Goal: Information Seeking & Learning: Learn about a topic

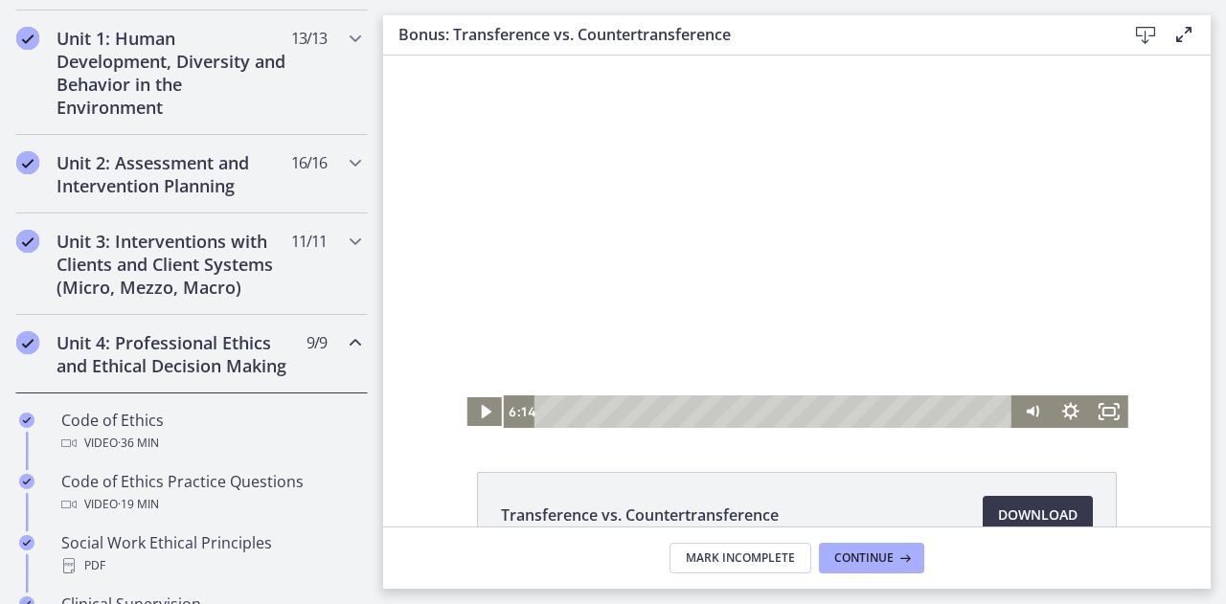
scroll to position [527, 0]
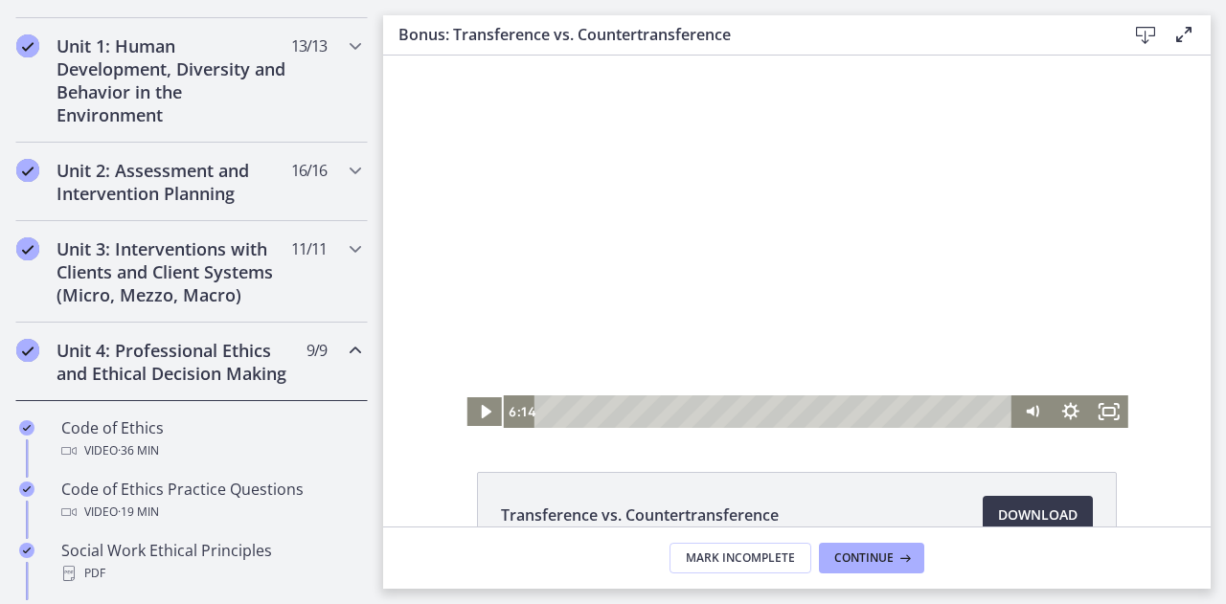
click at [345, 345] on icon "Chapters" at bounding box center [355, 350] width 23 height 23
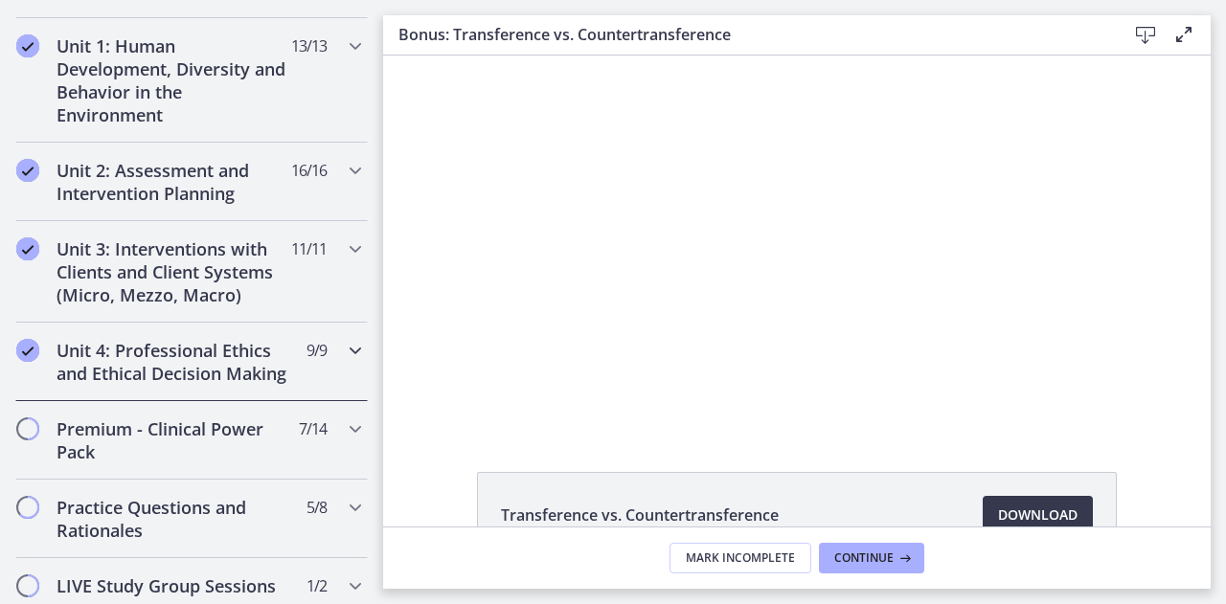
click at [344, 348] on icon "Chapters" at bounding box center [355, 350] width 23 height 23
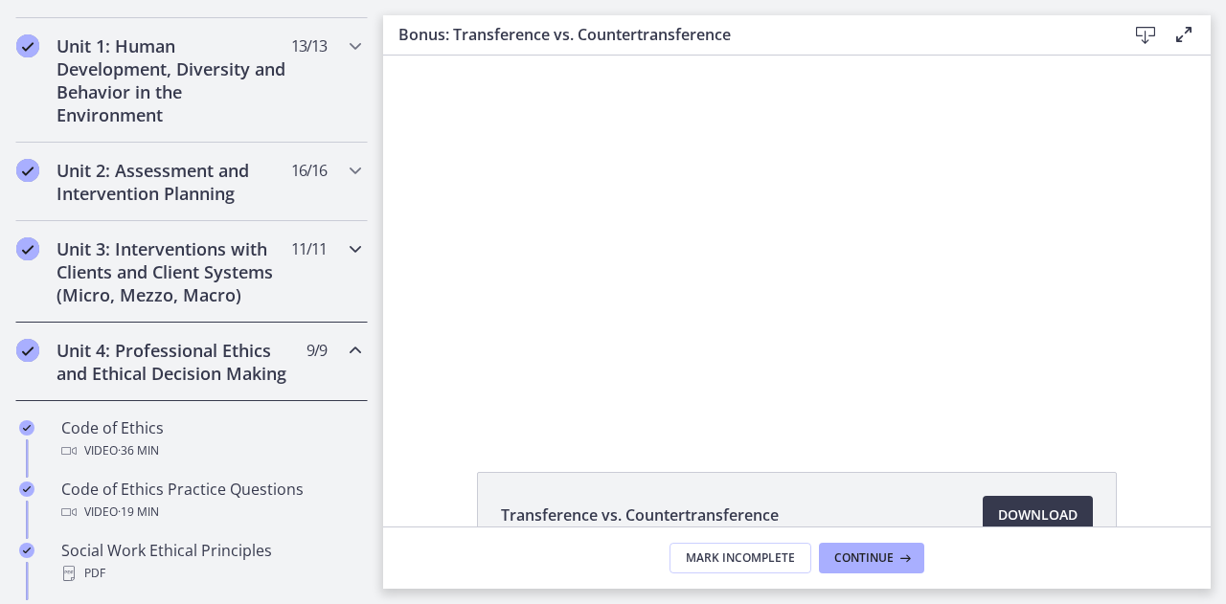
click at [344, 248] on icon "Chapters" at bounding box center [355, 249] width 23 height 23
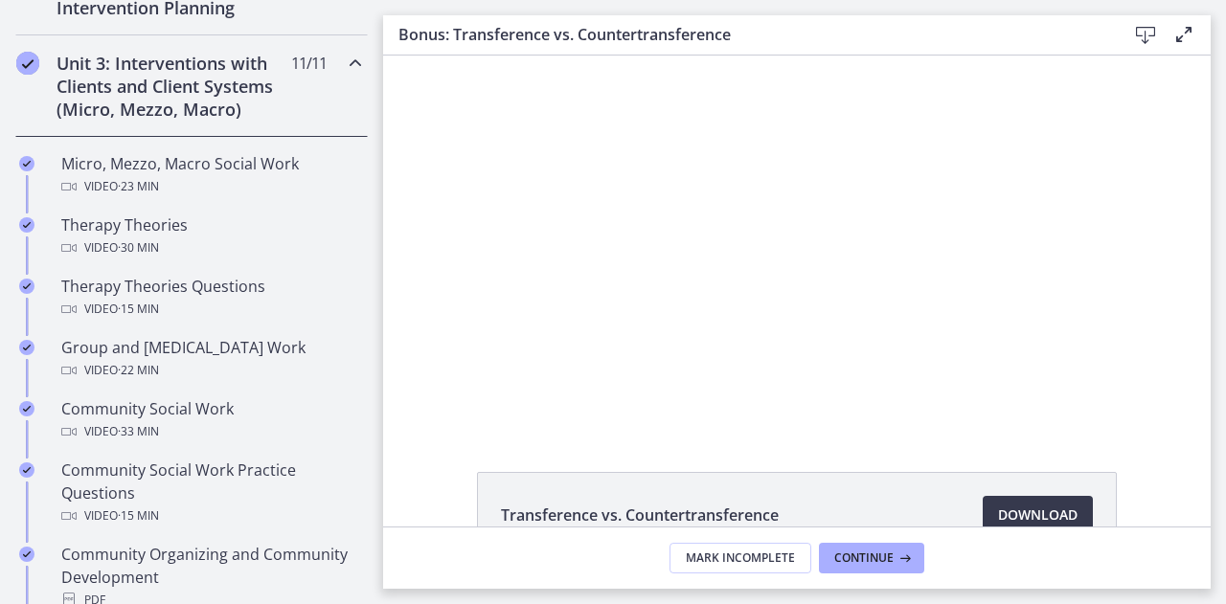
scroll to position [660, 0]
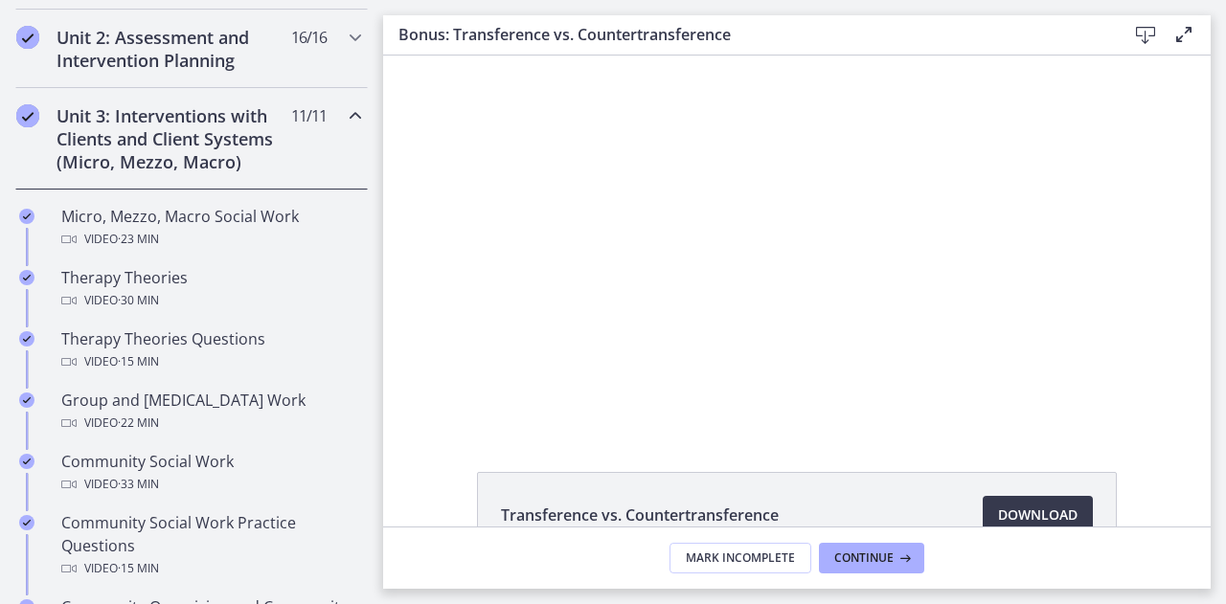
click at [344, 116] on icon "Chapters" at bounding box center [355, 115] width 23 height 23
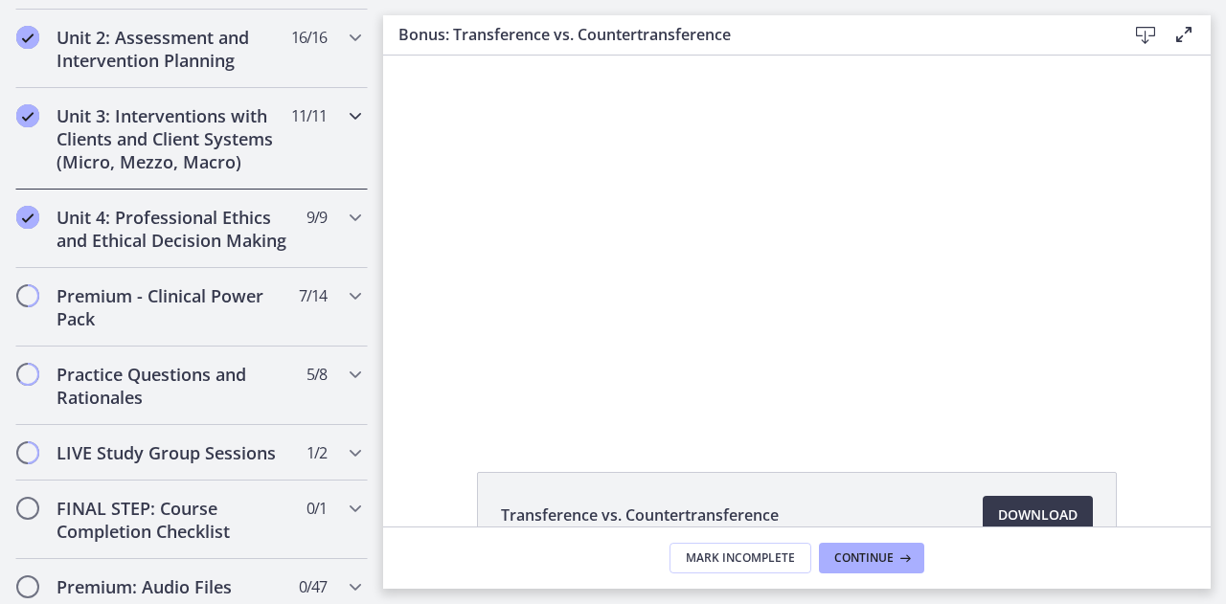
click at [344, 110] on icon "Chapters" at bounding box center [355, 115] width 23 height 23
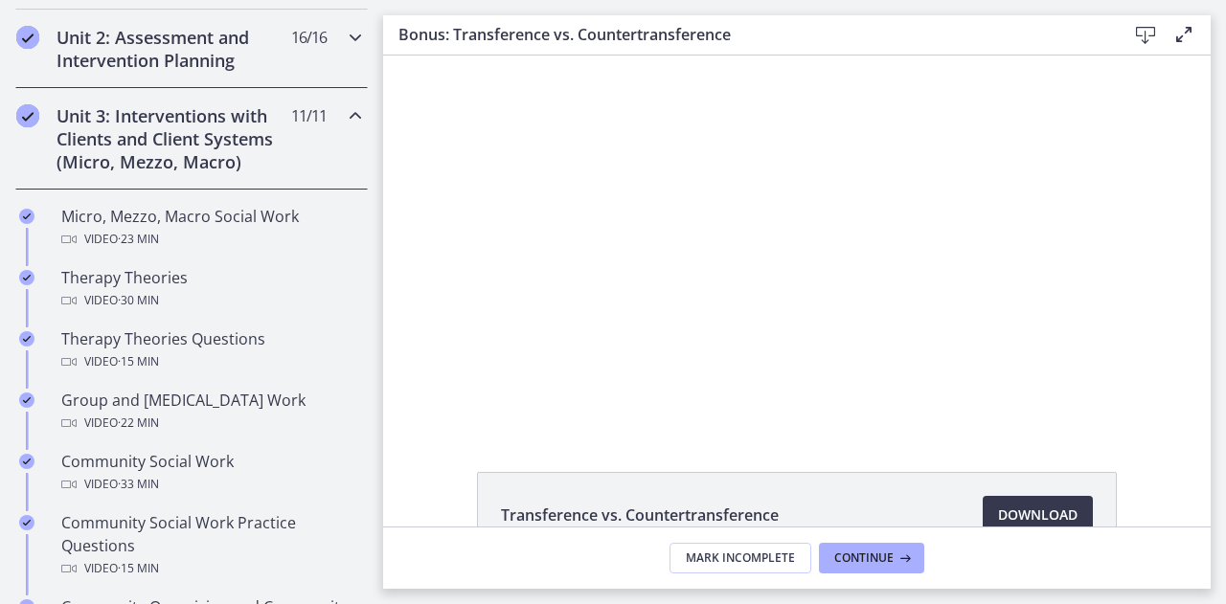
click at [348, 37] on icon "Chapters" at bounding box center [355, 37] width 23 height 23
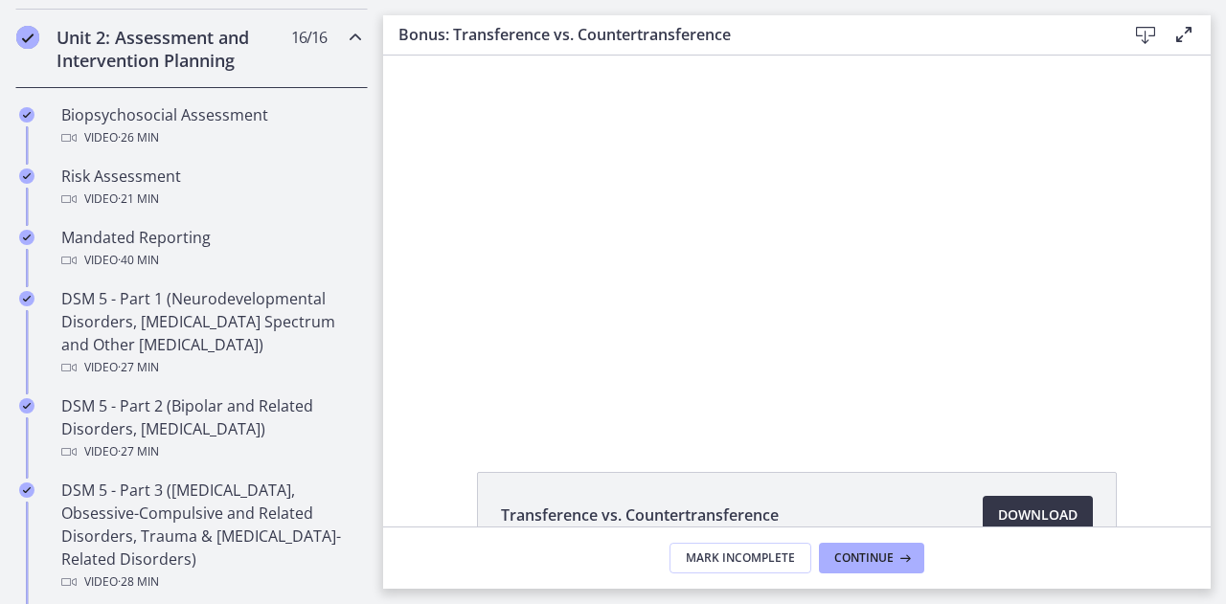
click at [1021, 510] on span "Download Opens in a new window" at bounding box center [1037, 515] width 79 height 23
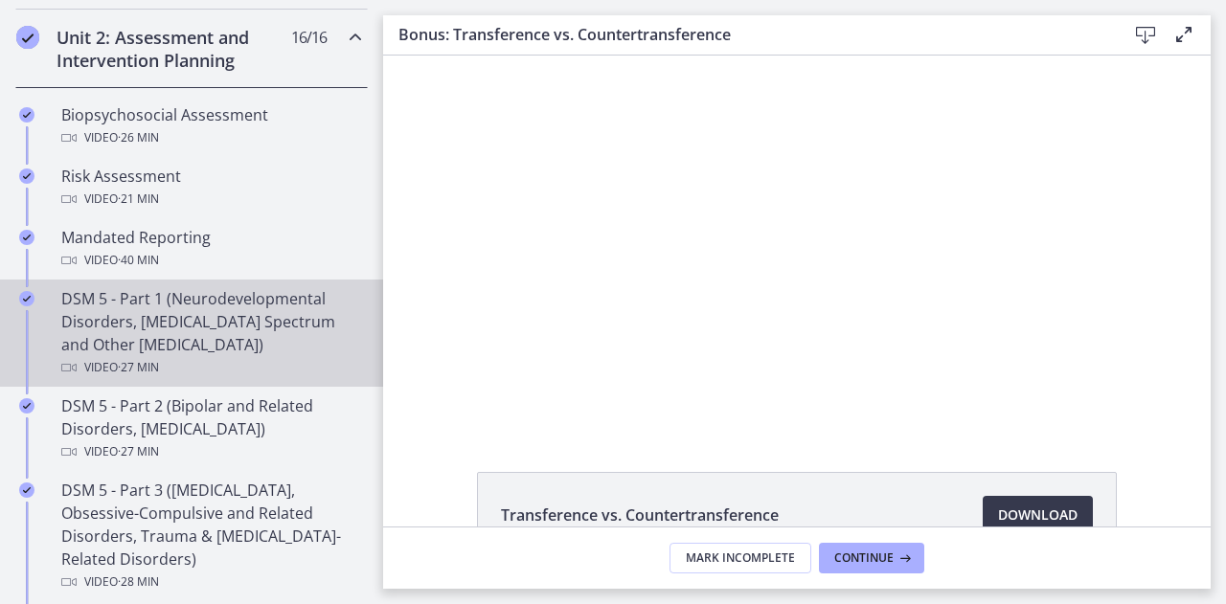
click at [123, 292] on div "DSM 5 - Part 1 (Neurodevelopmental Disorders, [MEDICAL_DATA] Spectrum and Other…" at bounding box center [210, 333] width 299 height 92
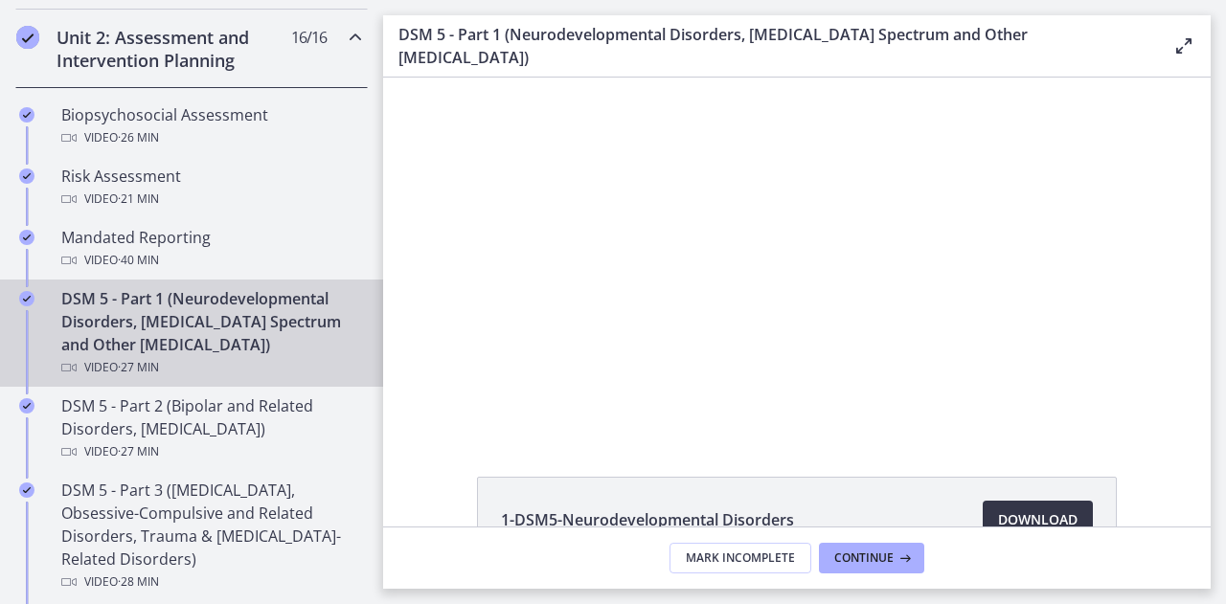
click at [1053, 509] on span "Download Opens in a new window" at bounding box center [1037, 520] width 79 height 23
click at [488, 436] on div "1-DSM5-Neurodevelopmental Disorders Download Opens in a new window 2-DSM5-[MEDI…" at bounding box center [796, 302] width 827 height 449
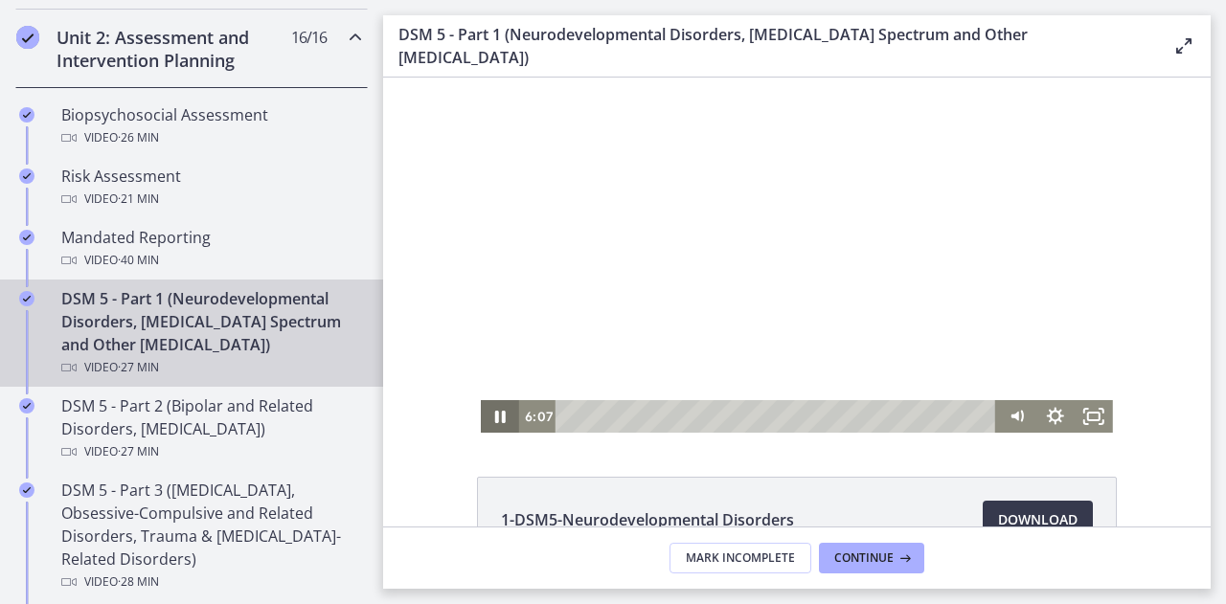
click at [488, 427] on icon "Pause" at bounding box center [500, 416] width 38 height 33
click at [500, 420] on icon "Play Video" at bounding box center [502, 416] width 38 height 33
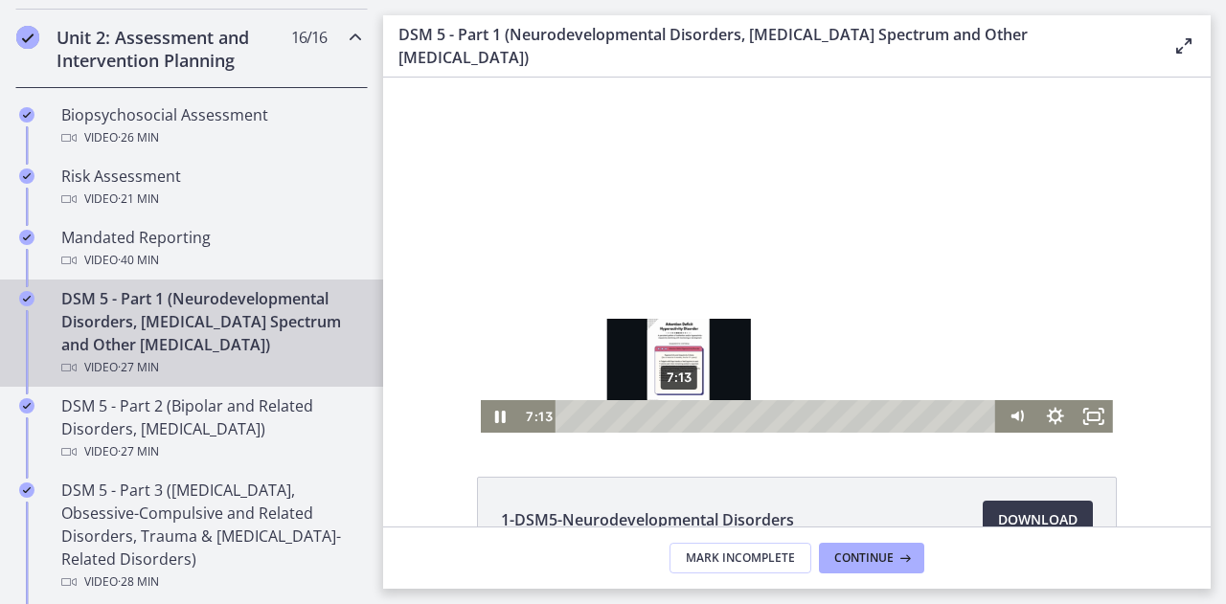
click at [672, 419] on div "7:13" at bounding box center [779, 416] width 419 height 33
click at [675, 416] on div "Playbar" at bounding box center [680, 416] width 11 height 11
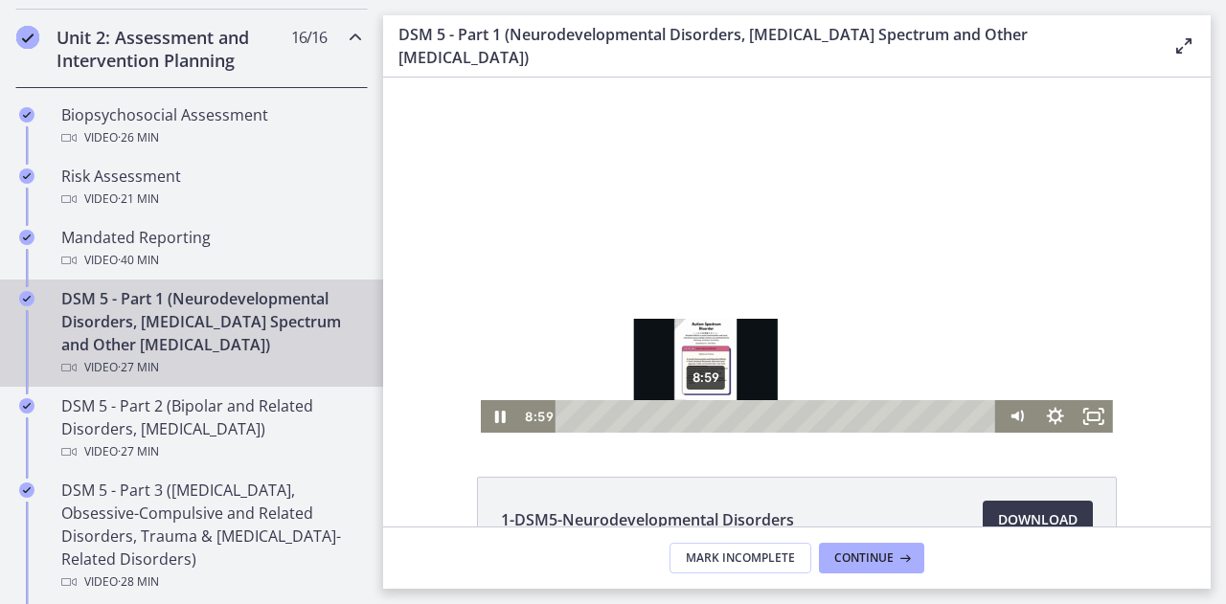
click at [701, 410] on div "8:59" at bounding box center [779, 416] width 419 height 33
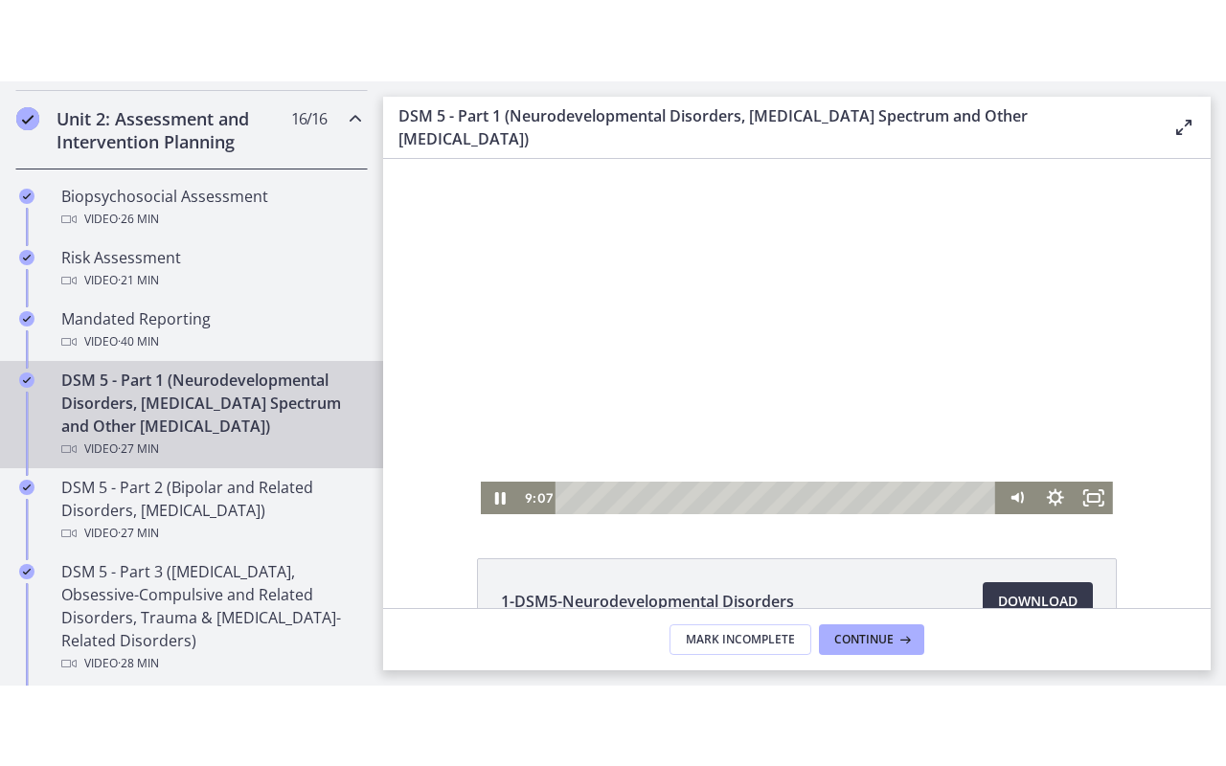
scroll to position [27, 0]
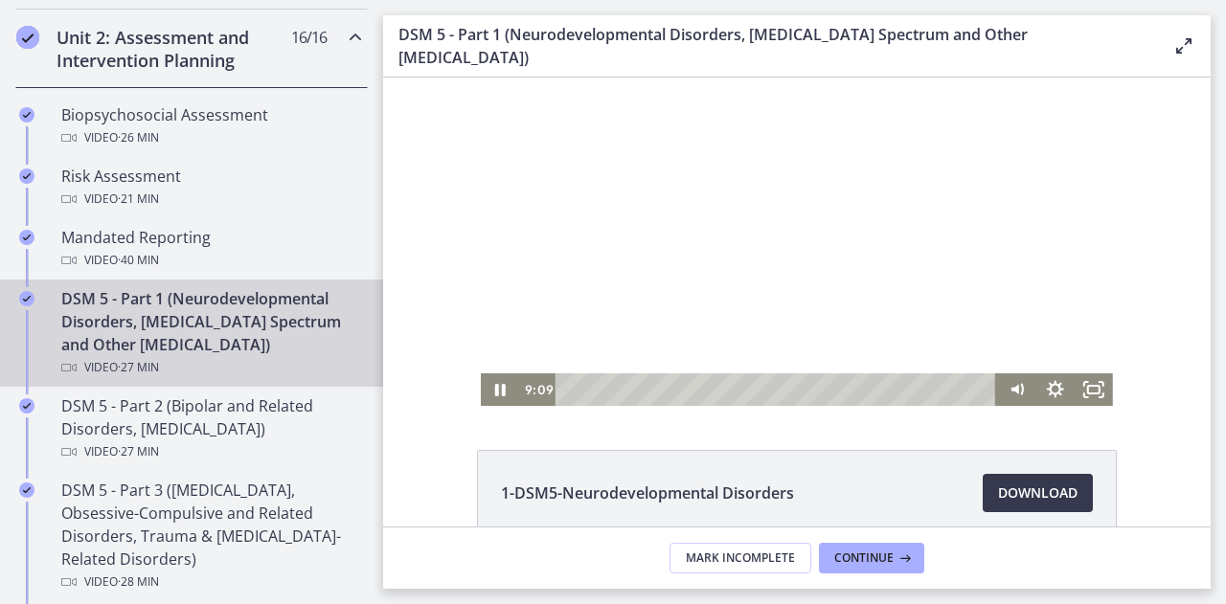
drag, startPoint x: 768, startPoint y: 209, endPoint x: 1082, endPoint y: 385, distance: 360.2
click at [1082, 385] on div "Click for sound @keyframes VOLUME_SMALL_WAVE_FLASH { 0% { opacity: 0; } 33% { o…" at bounding box center [797, 228] width 632 height 355
click at [1088, 386] on rect "Fullscreen" at bounding box center [1093, 390] width 11 height 8
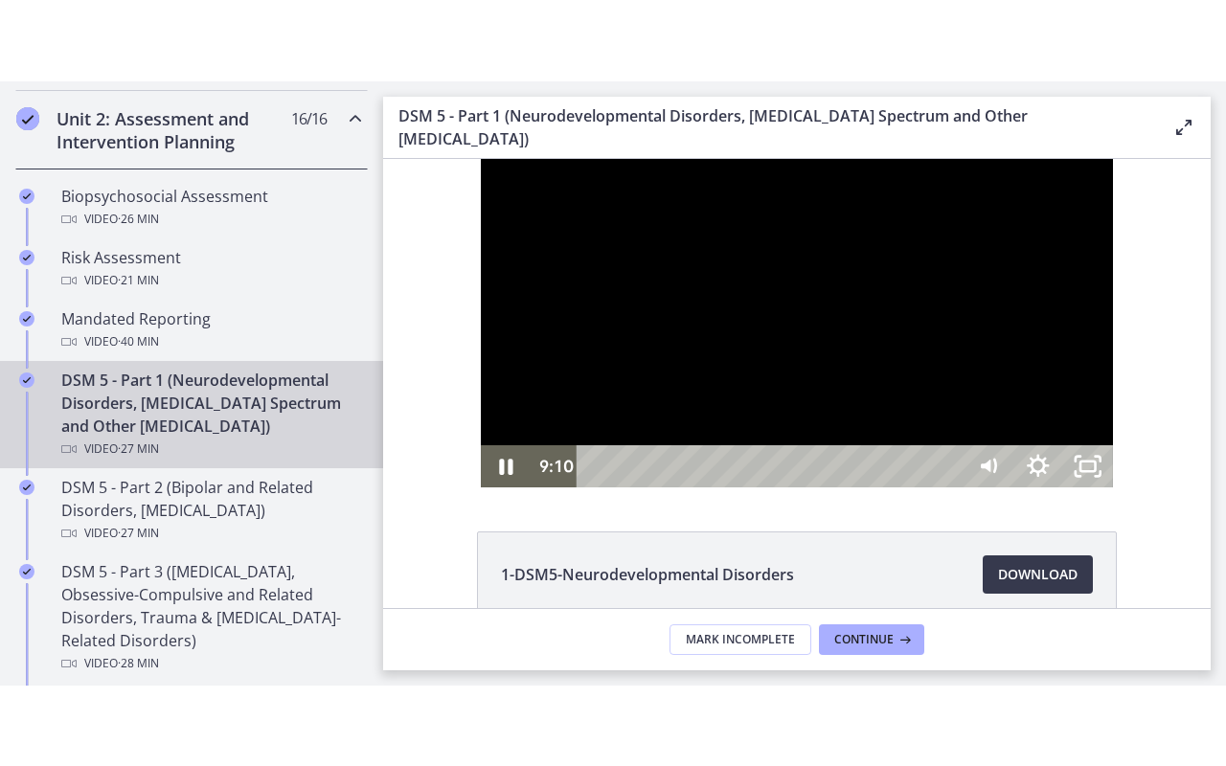
scroll to position [0, 0]
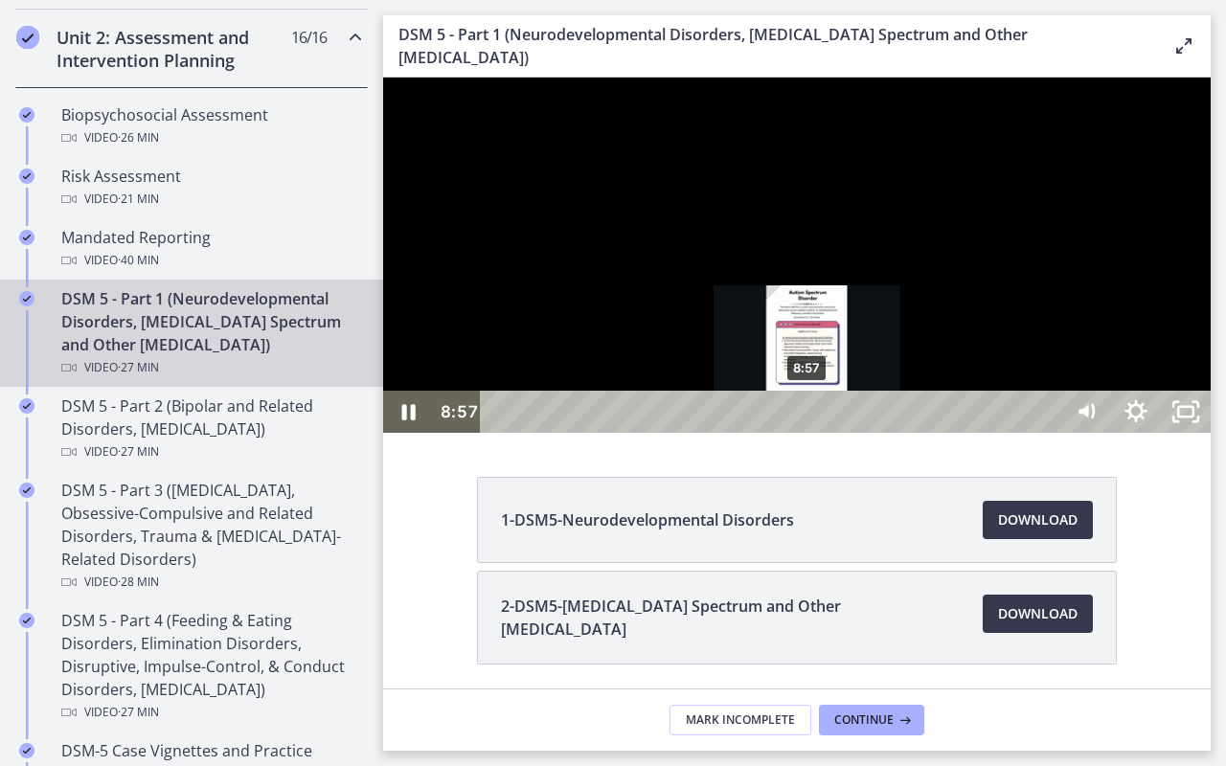
click at [808, 433] on div "8:57" at bounding box center [773, 412] width 551 height 42
click at [808, 419] on div "Playbar" at bounding box center [807, 412] width 14 height 14
click at [804, 419] on div "Playbar" at bounding box center [803, 412] width 14 height 14
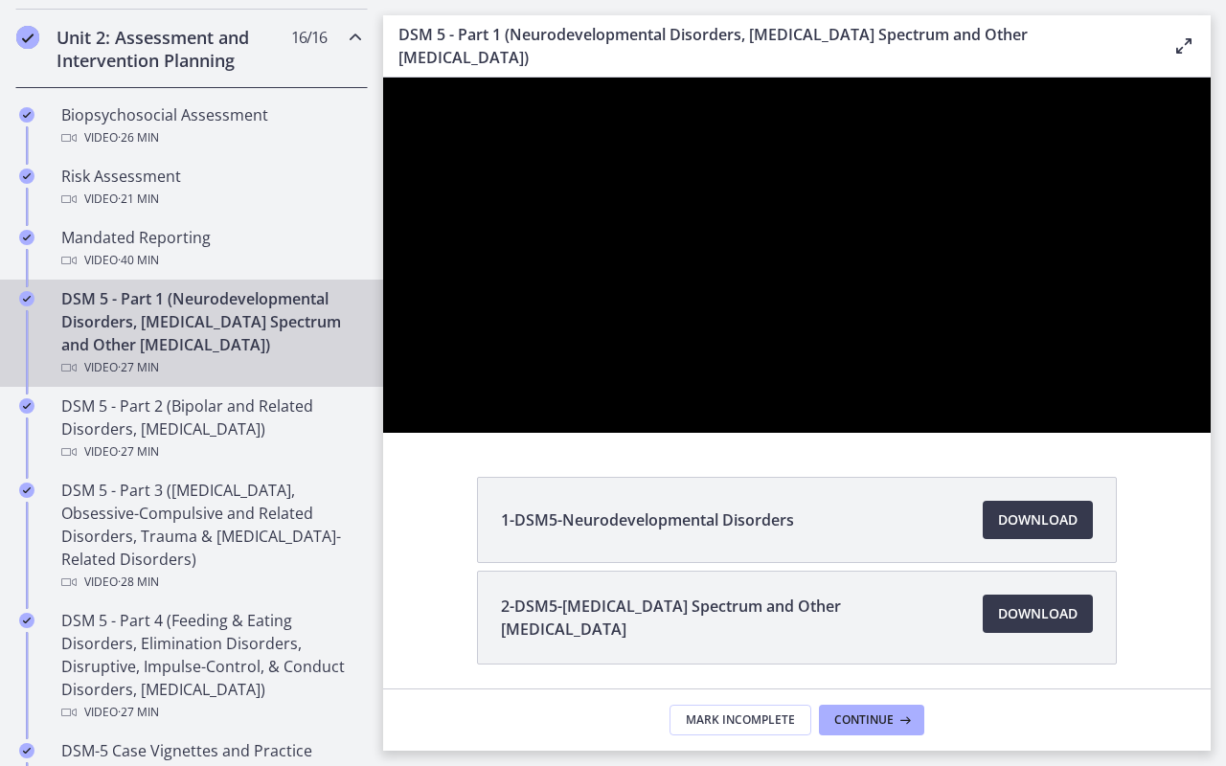
click at [1211, 407] on div at bounding box center [796, 255] width 827 height 355
